Goal: Task Accomplishment & Management: Complete application form

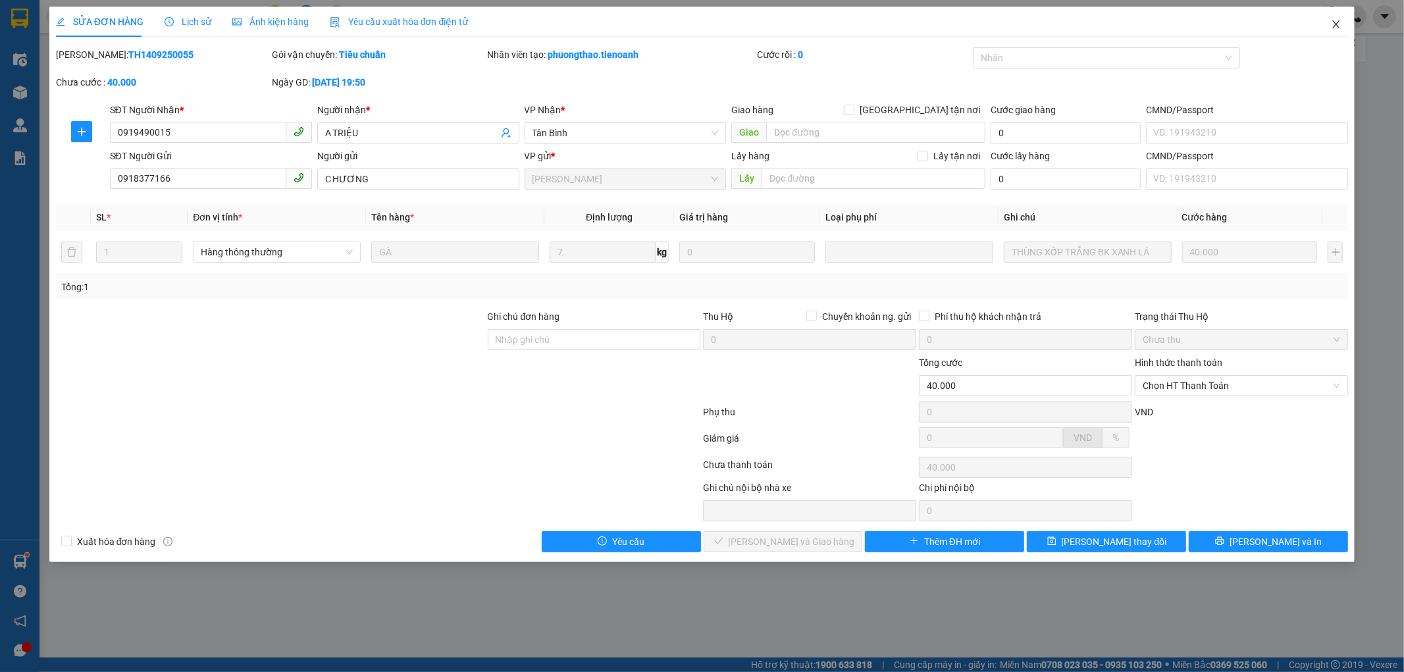
click at [1337, 27] on icon "close" at bounding box center [1336, 24] width 7 height 8
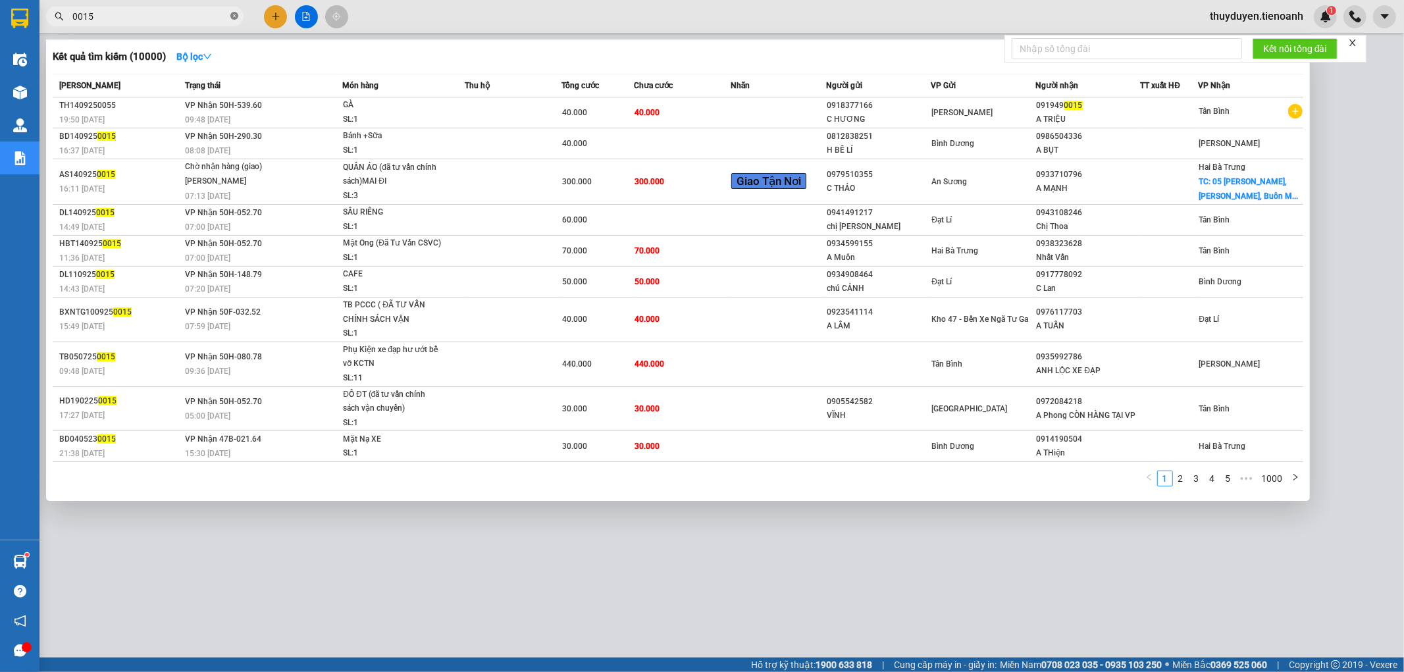
click at [234, 16] on icon "close-circle" at bounding box center [234, 16] width 8 height 8
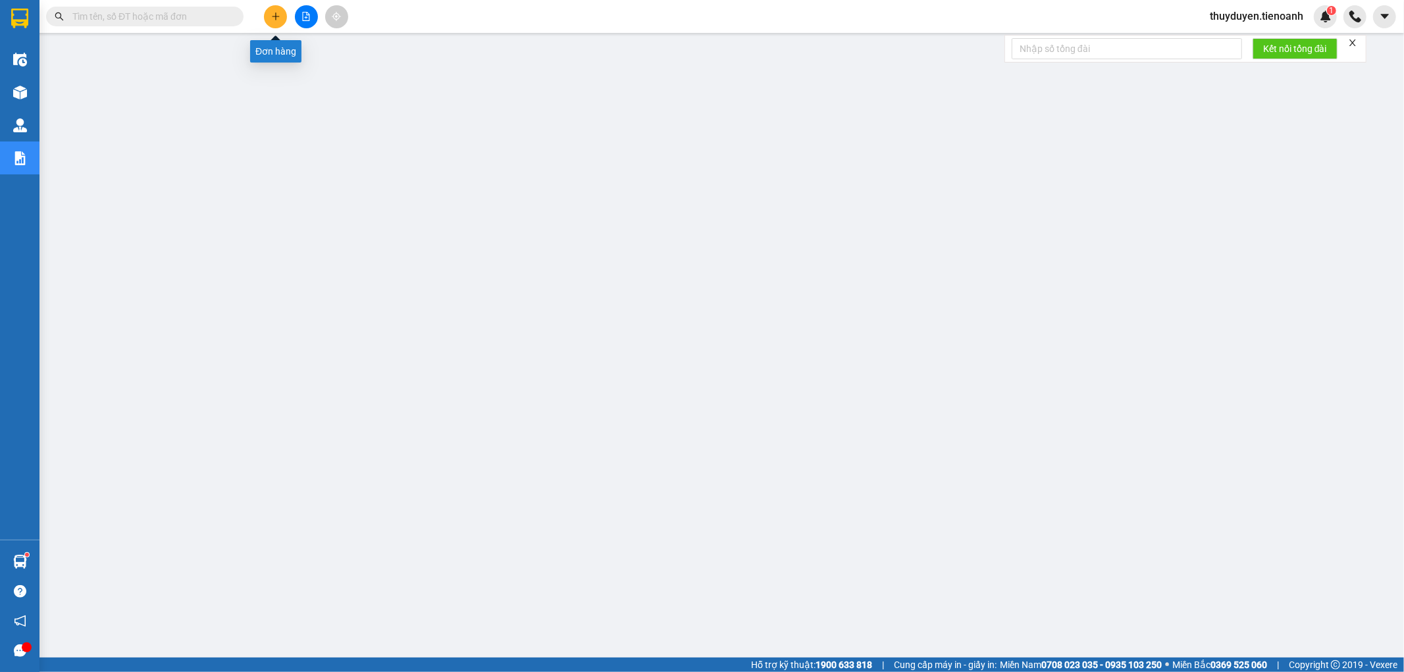
click at [278, 18] on icon "plus" at bounding box center [275, 16] width 9 height 9
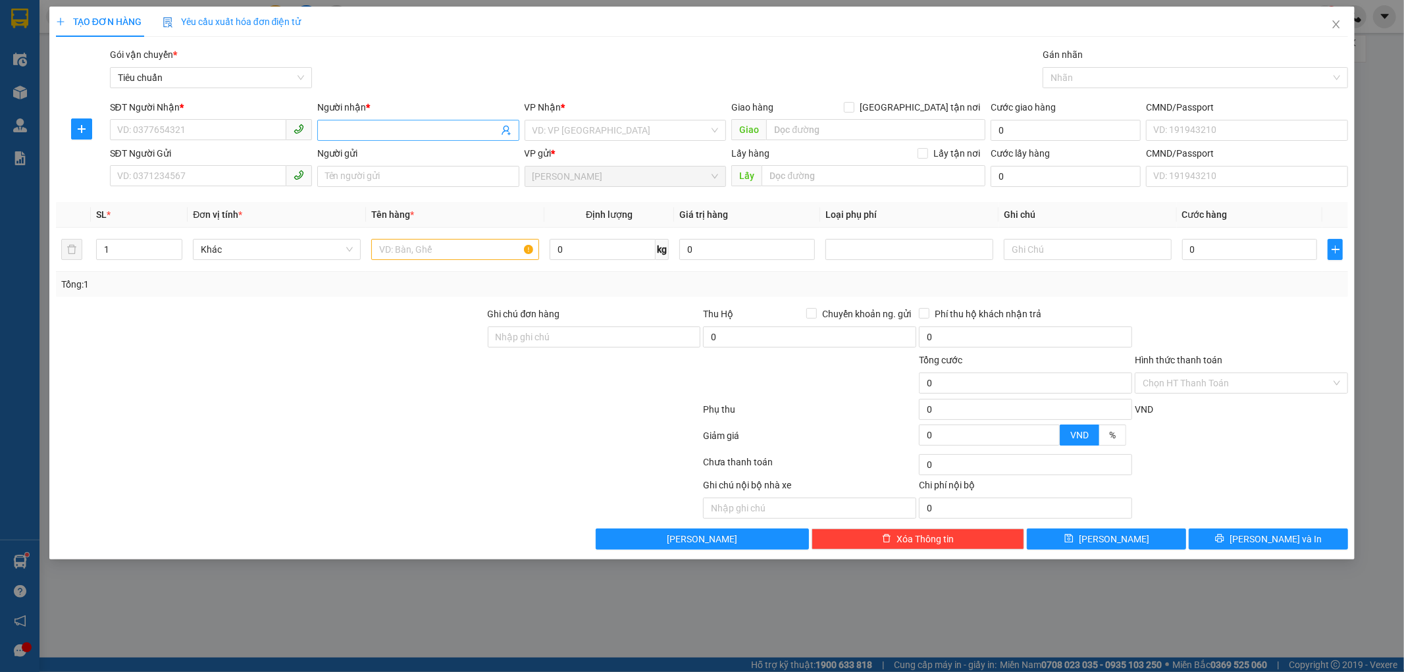
click at [413, 130] on input "Người nhận *" at bounding box center [411, 130] width 173 height 14
click at [624, 130] on input "search" at bounding box center [620, 130] width 177 height 20
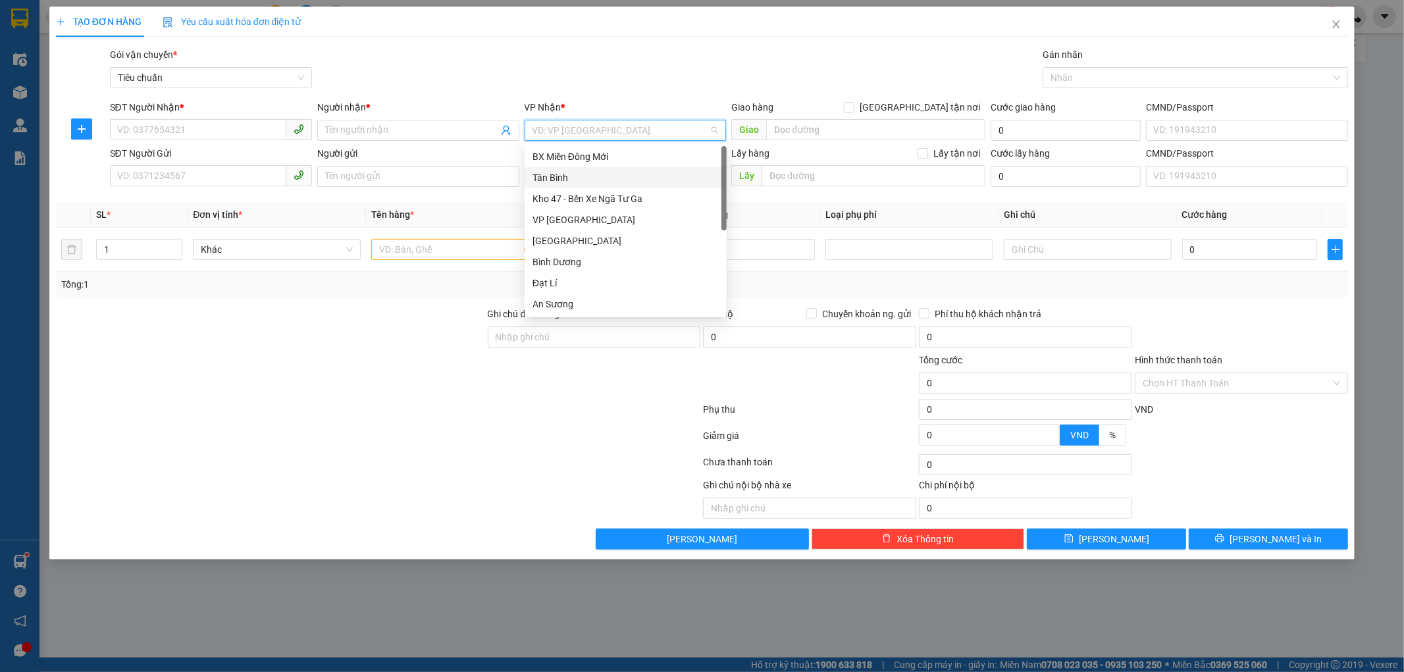
click at [580, 175] on div "Tân Bình" at bounding box center [625, 177] width 186 height 14
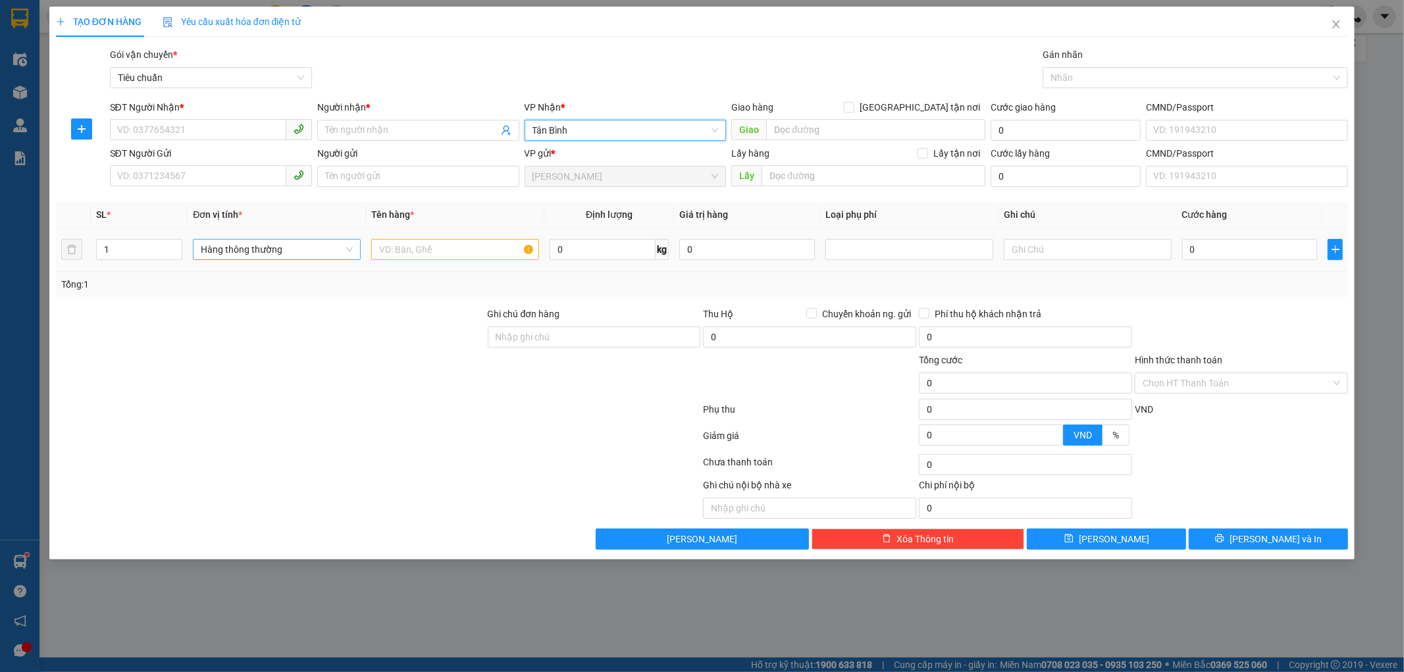
click at [284, 246] on span "Hàng thông thường" at bounding box center [277, 250] width 152 height 20
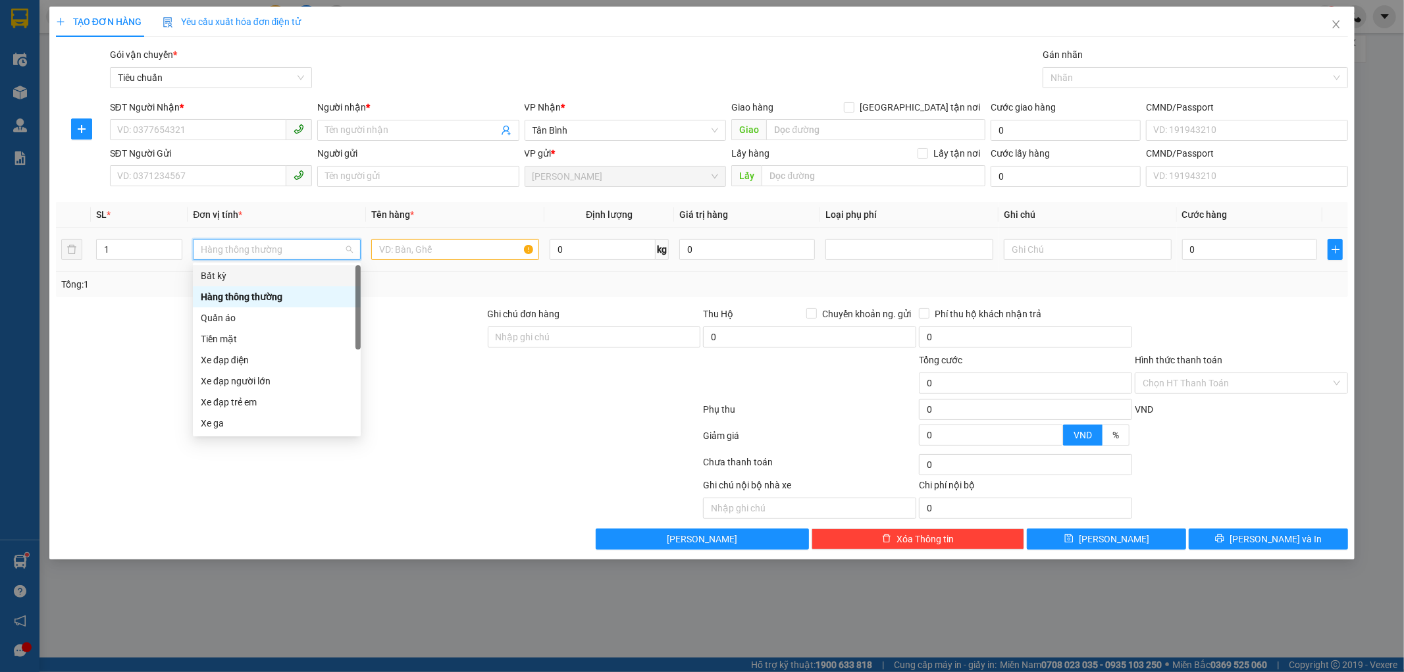
click at [240, 282] on div "Bất kỳ" at bounding box center [277, 276] width 152 height 14
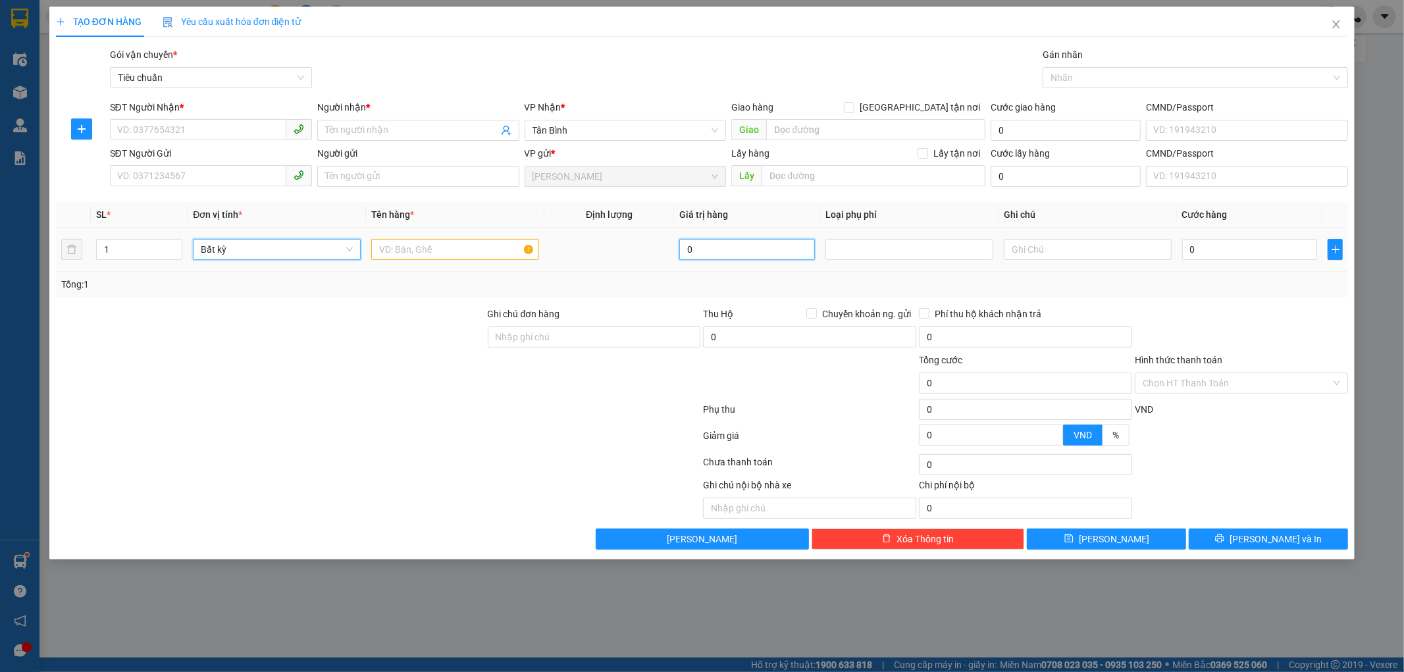
click at [746, 250] on input "0" at bounding box center [747, 249] width 136 height 21
type input "7.500.000"
click at [765, 287] on div "Tổng: 1" at bounding box center [702, 284] width 1282 height 14
type input "52.500"
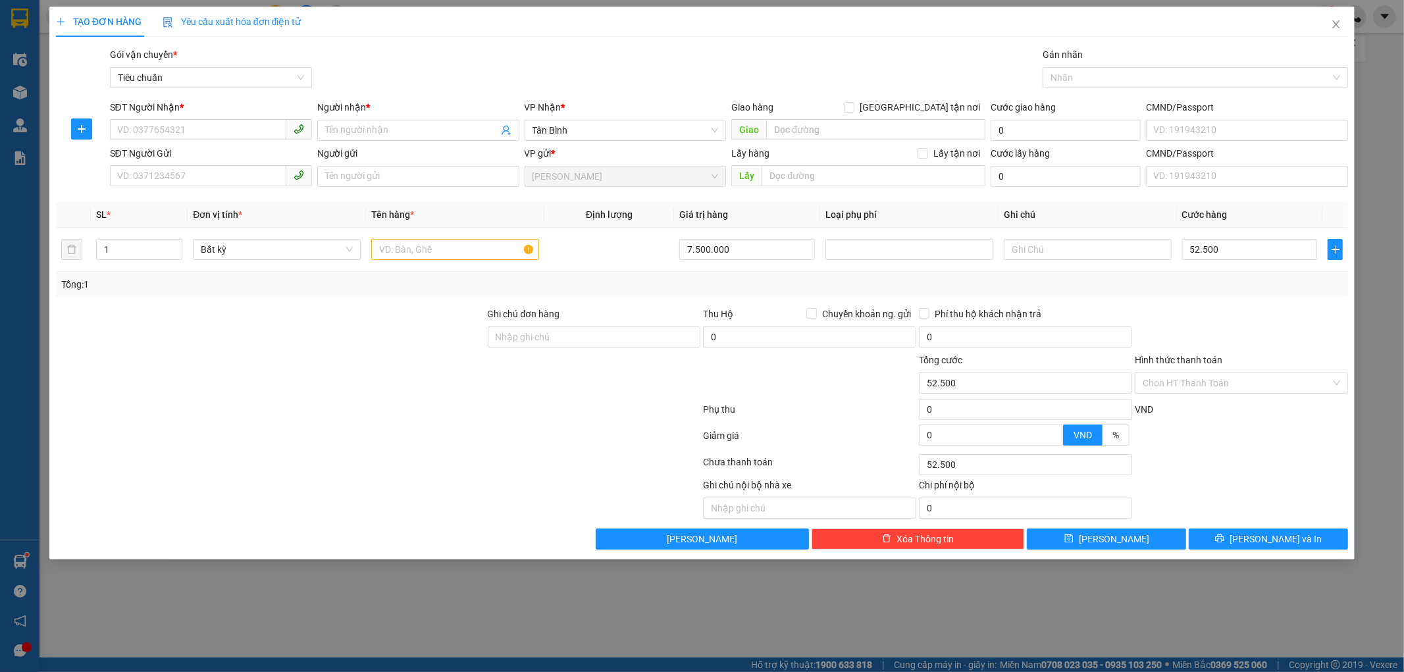
type input "52.500"
click at [1065, 254] on input "text" at bounding box center [1088, 249] width 168 height 21
click at [288, 248] on span "Bất kỳ" at bounding box center [277, 250] width 152 height 20
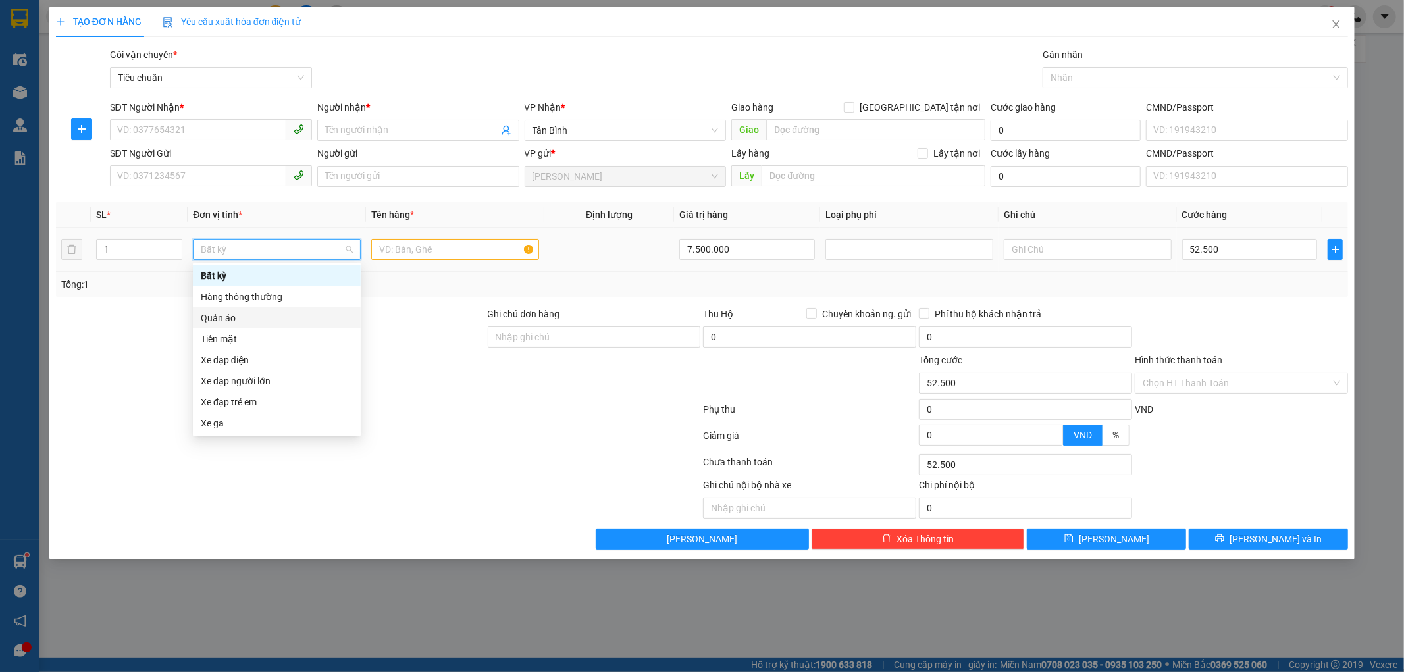
scroll to position [63, 0]
click at [240, 422] on div "Khác" at bounding box center [277, 424] width 152 height 14
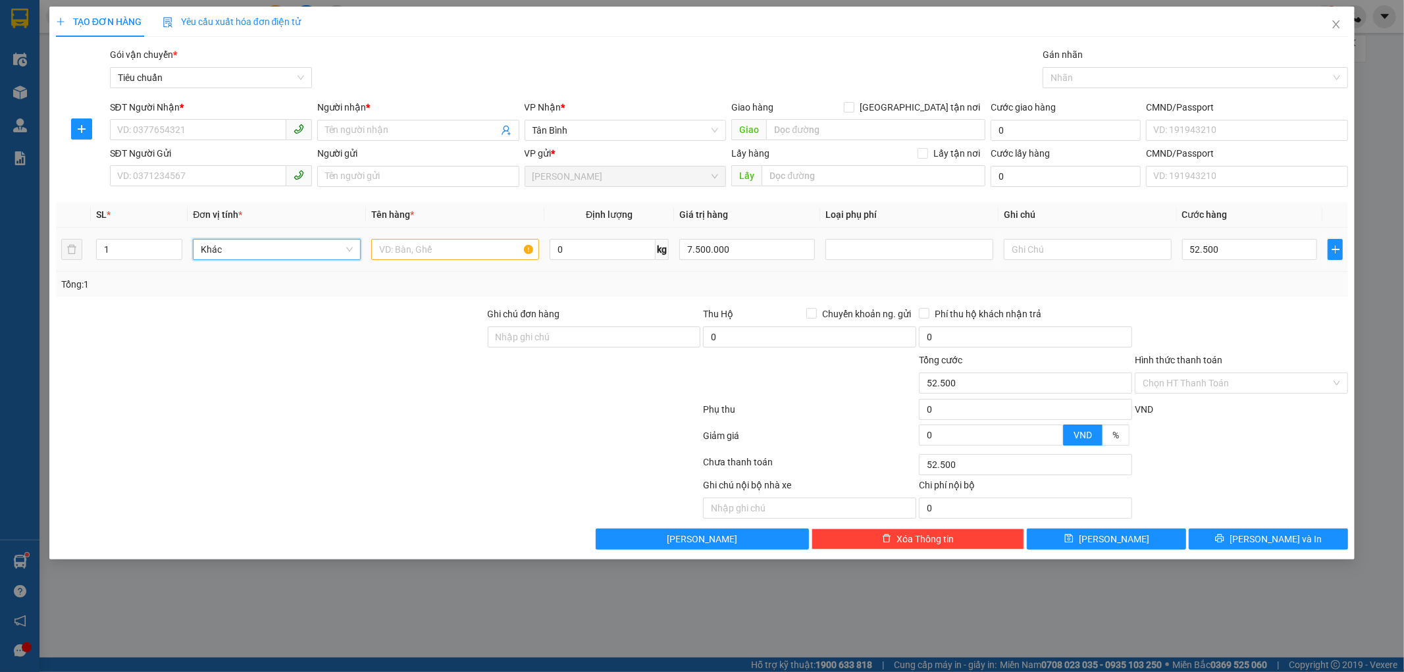
click at [324, 244] on span "Khác" at bounding box center [277, 250] width 152 height 20
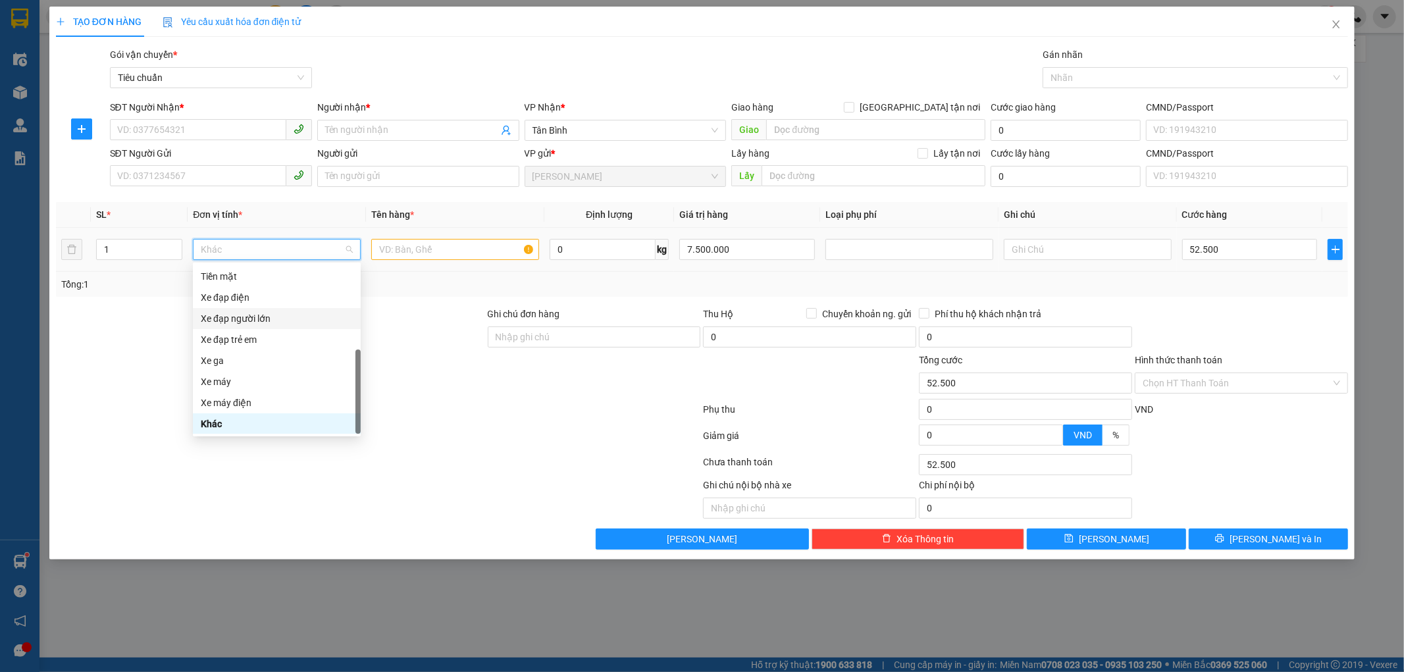
scroll to position [0, 0]
click at [232, 272] on div "Bất kỳ" at bounding box center [277, 276] width 152 height 14
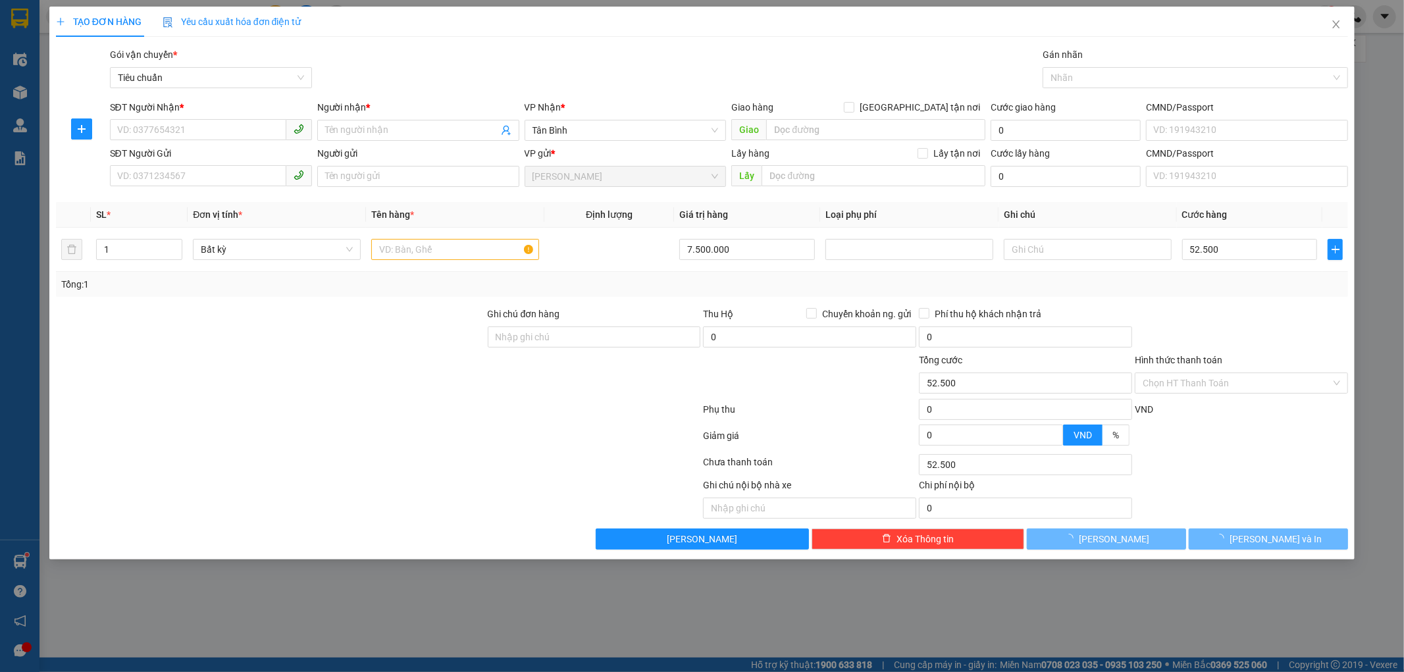
click at [332, 361] on div at bounding box center [271, 376] width 432 height 46
drag, startPoint x: 1336, startPoint y: 28, endPoint x: 1311, endPoint y: 4, distance: 34.9
click at [1337, 28] on icon "close" at bounding box center [1336, 24] width 11 height 11
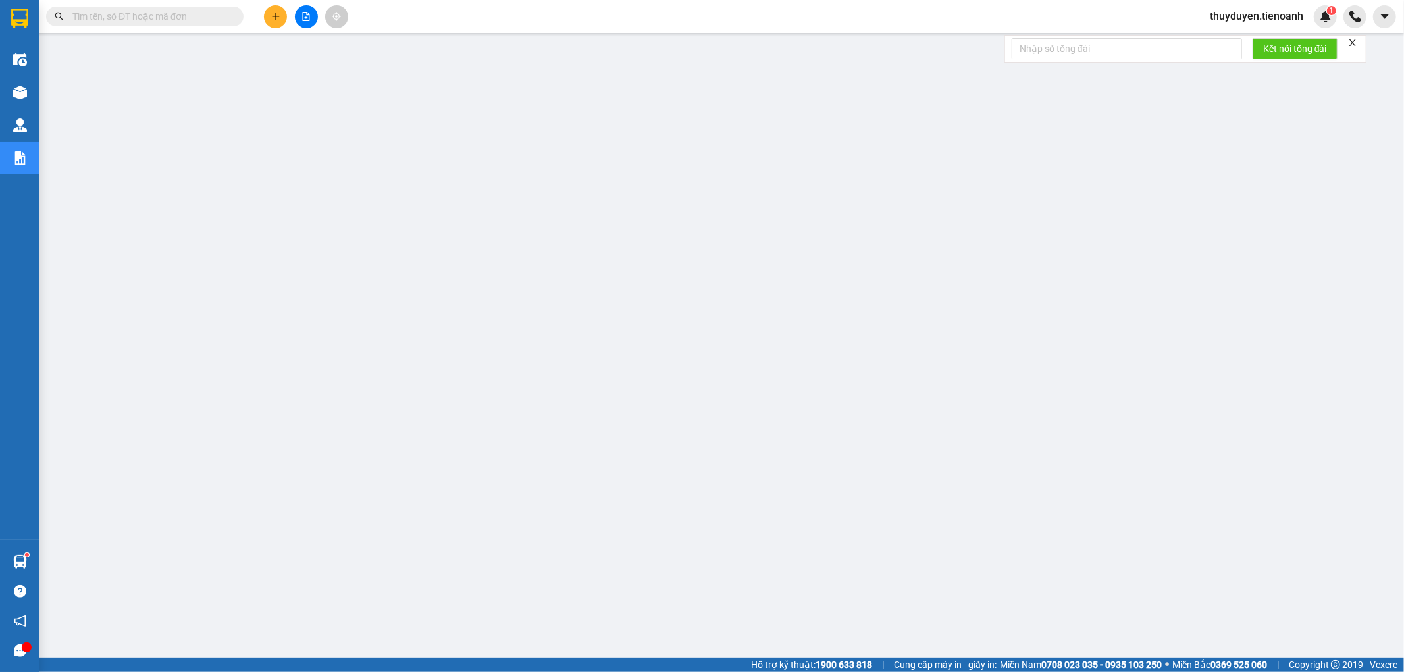
click at [204, 21] on input "text" at bounding box center [149, 16] width 155 height 14
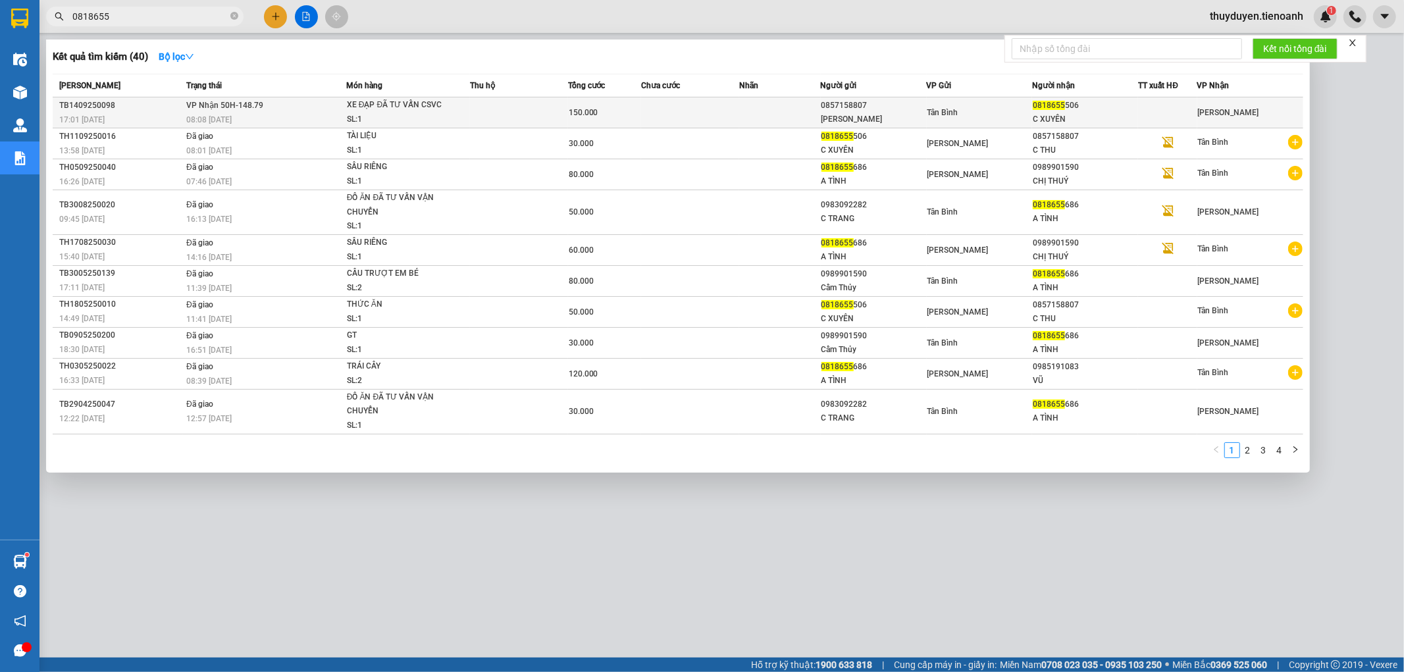
type input "0818655"
click at [713, 112] on td at bounding box center [690, 112] width 98 height 31
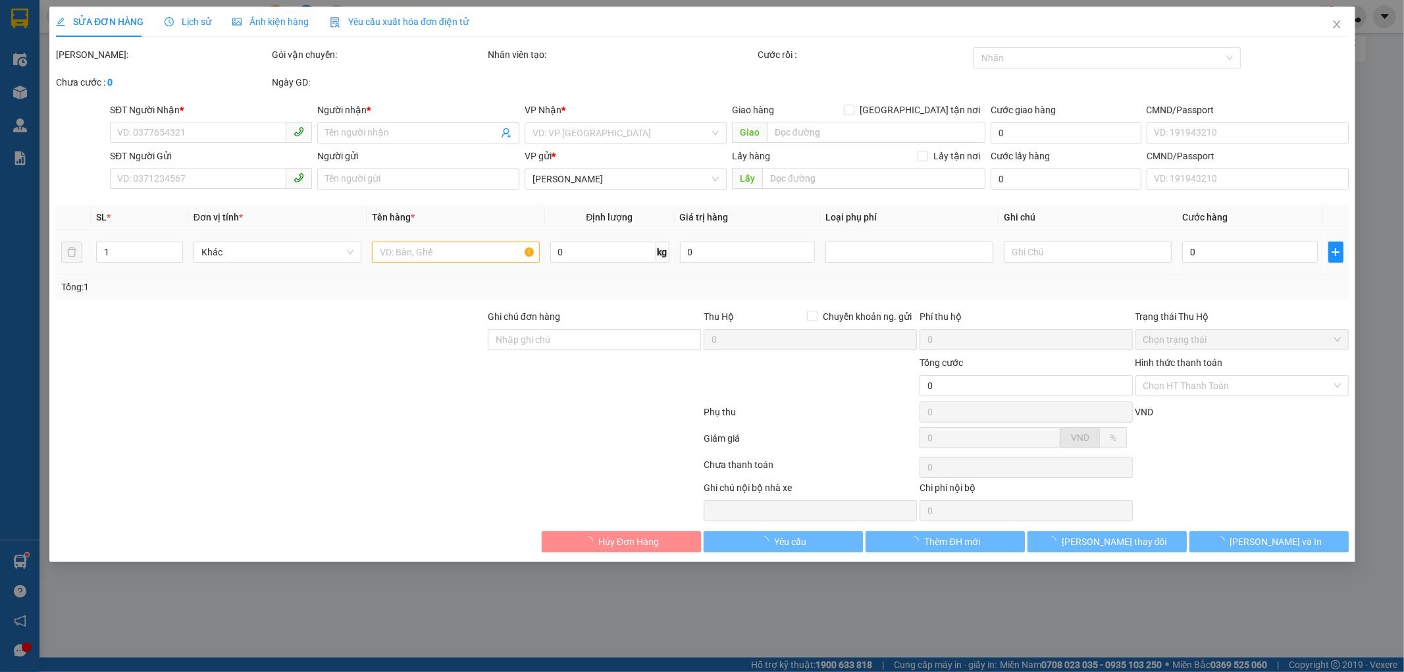
type input "0818655506"
type input "C XUYÊN"
type input "241108918"
type input "0857158807"
type input "[PERSON_NAME]"
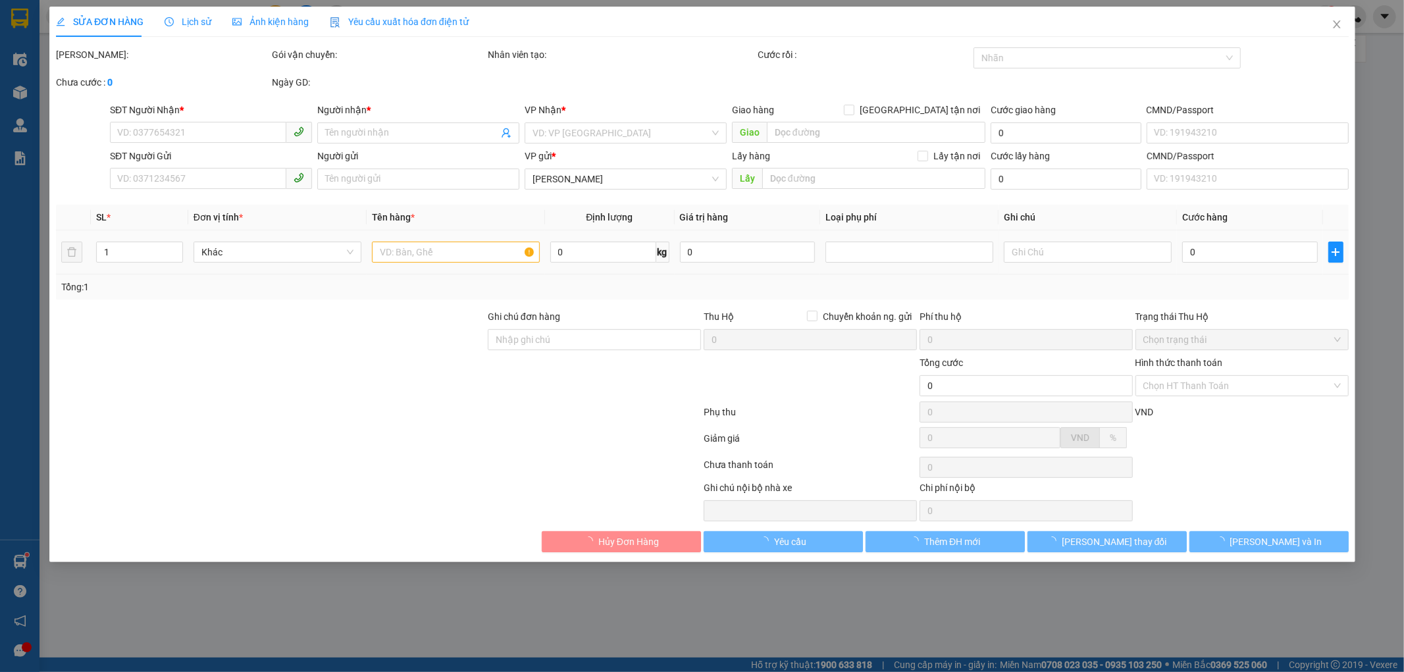
type input "150.000"
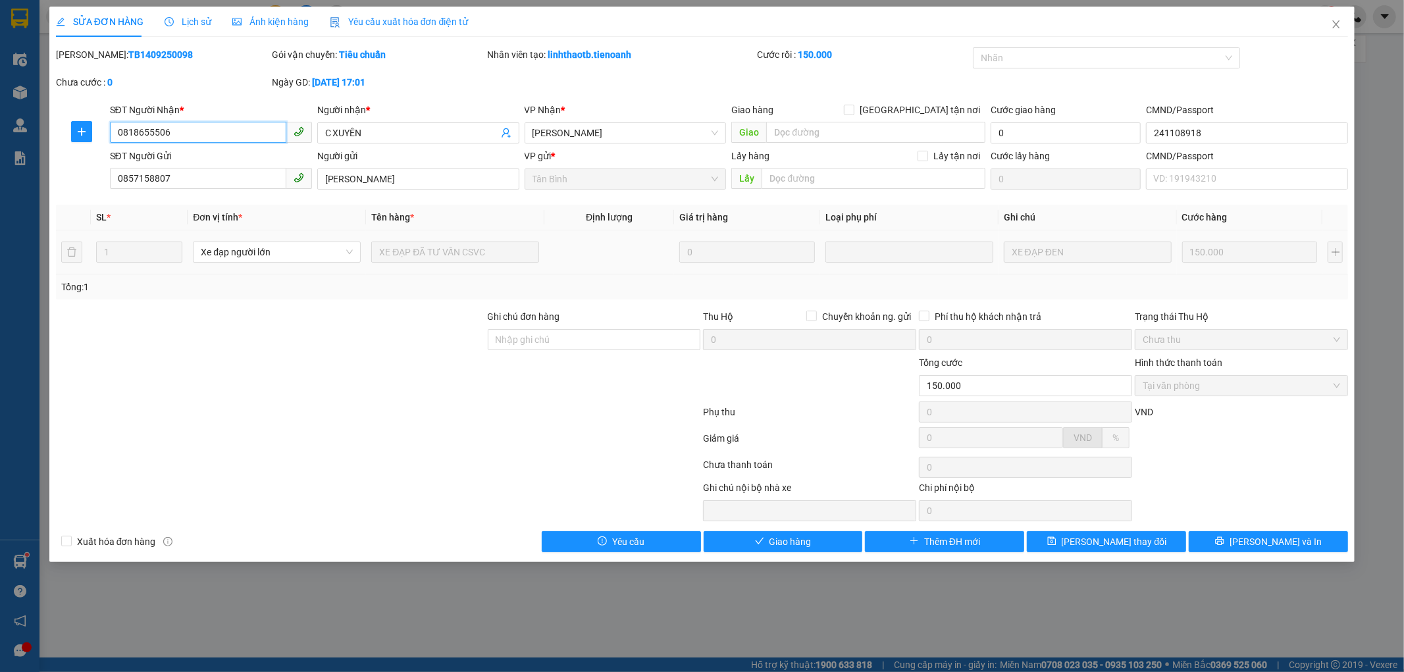
click at [211, 125] on input "0818655506" at bounding box center [198, 132] width 176 height 21
click at [1338, 21] on icon "close" at bounding box center [1336, 24] width 11 height 11
